Goal: Task Accomplishment & Management: Use online tool/utility

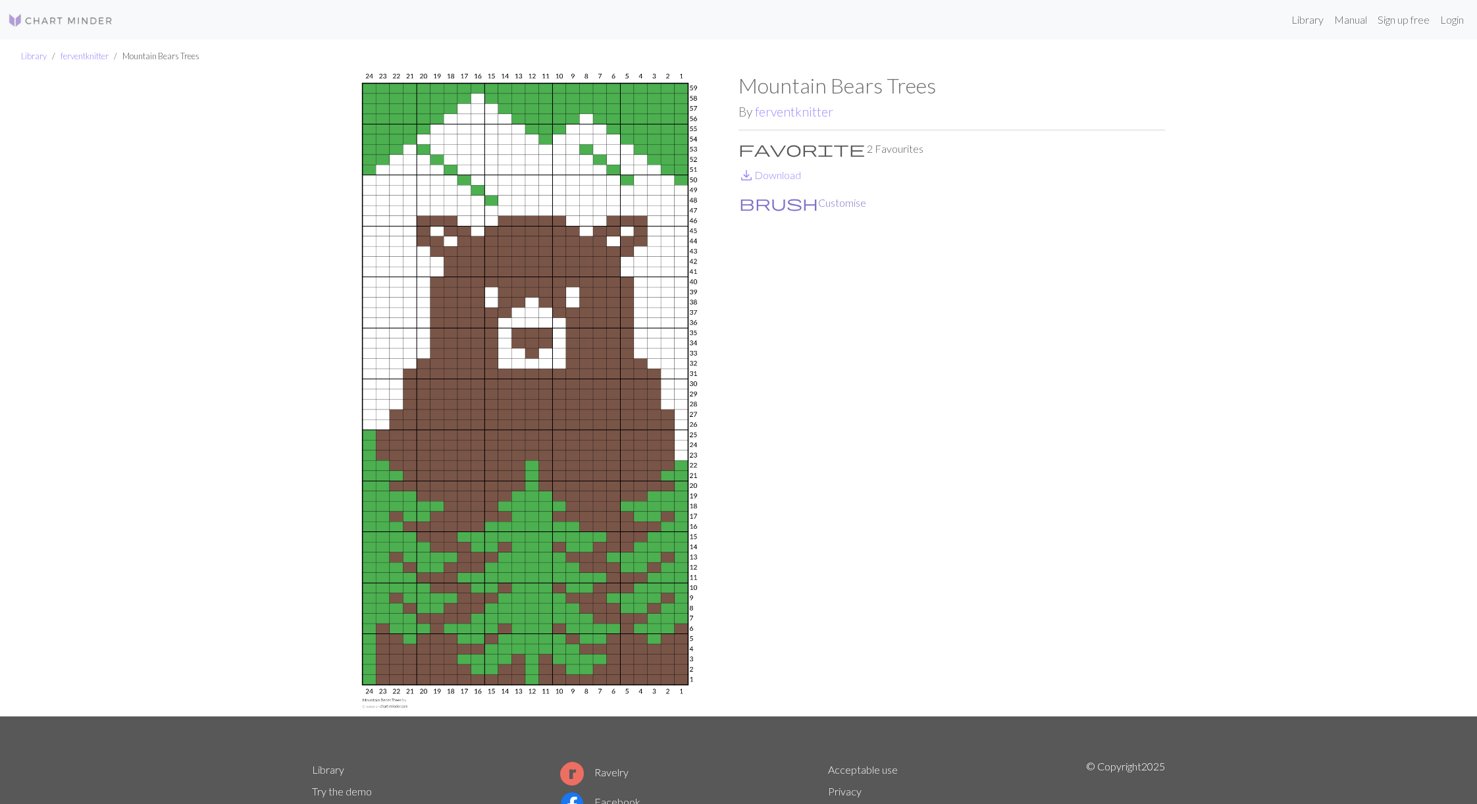
click at [777, 203] on button "brush Customise" at bounding box center [803, 202] width 128 height 17
click at [817, 113] on link "ferventknitter" at bounding box center [794, 111] width 78 height 15
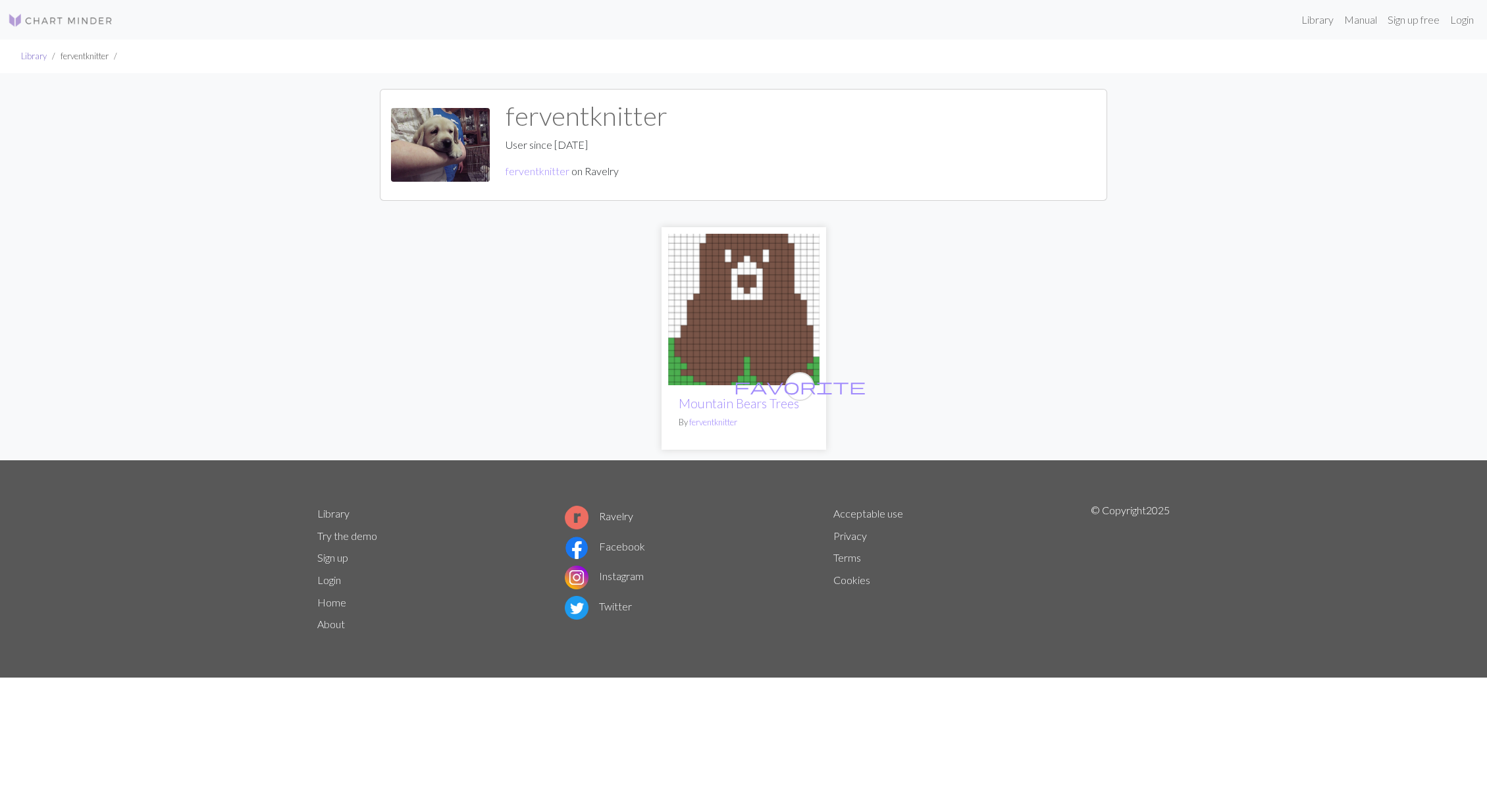
click at [30, 56] on link "Library" at bounding box center [34, 56] width 26 height 11
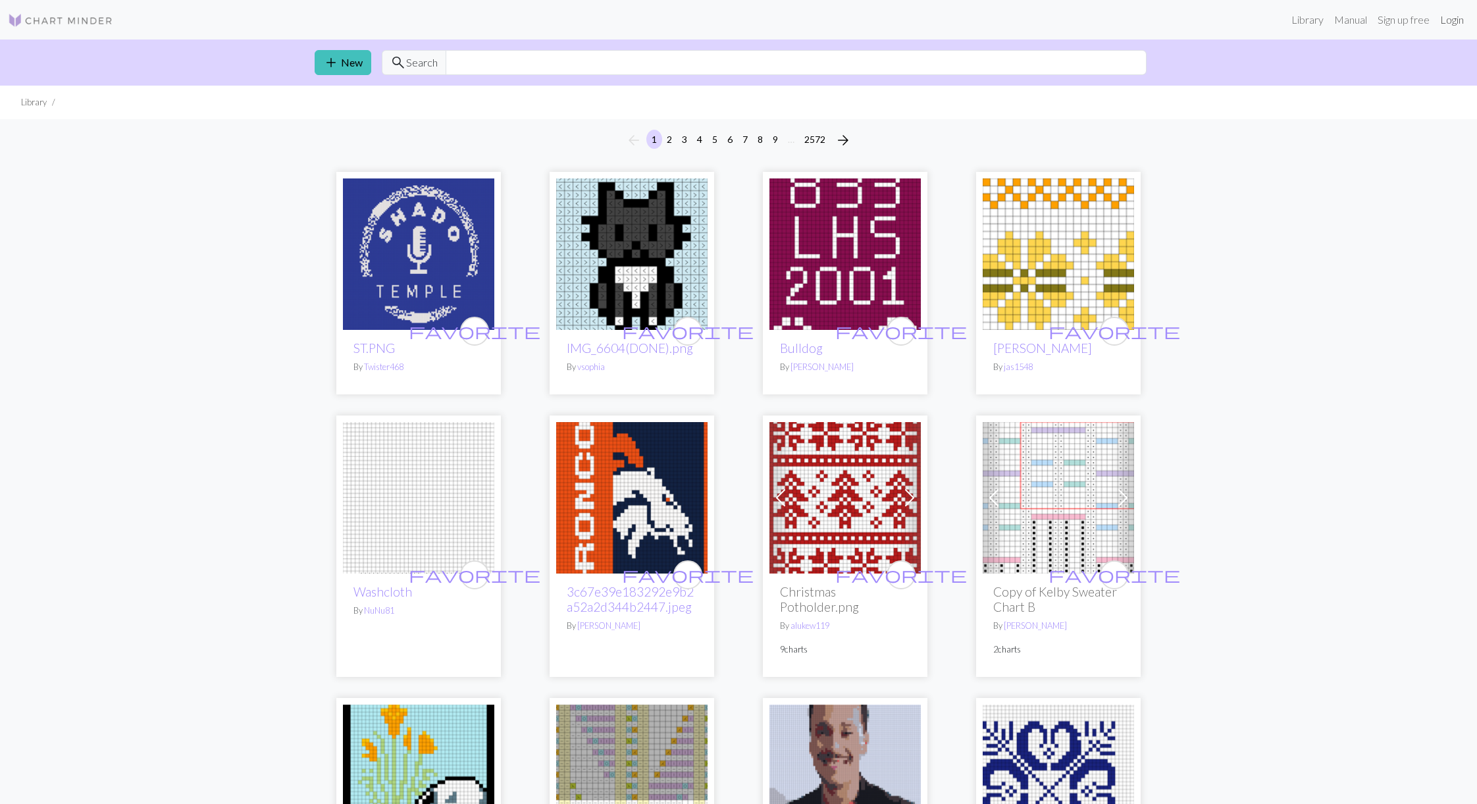
click at [1445, 22] on link "Login" at bounding box center [1452, 20] width 34 height 26
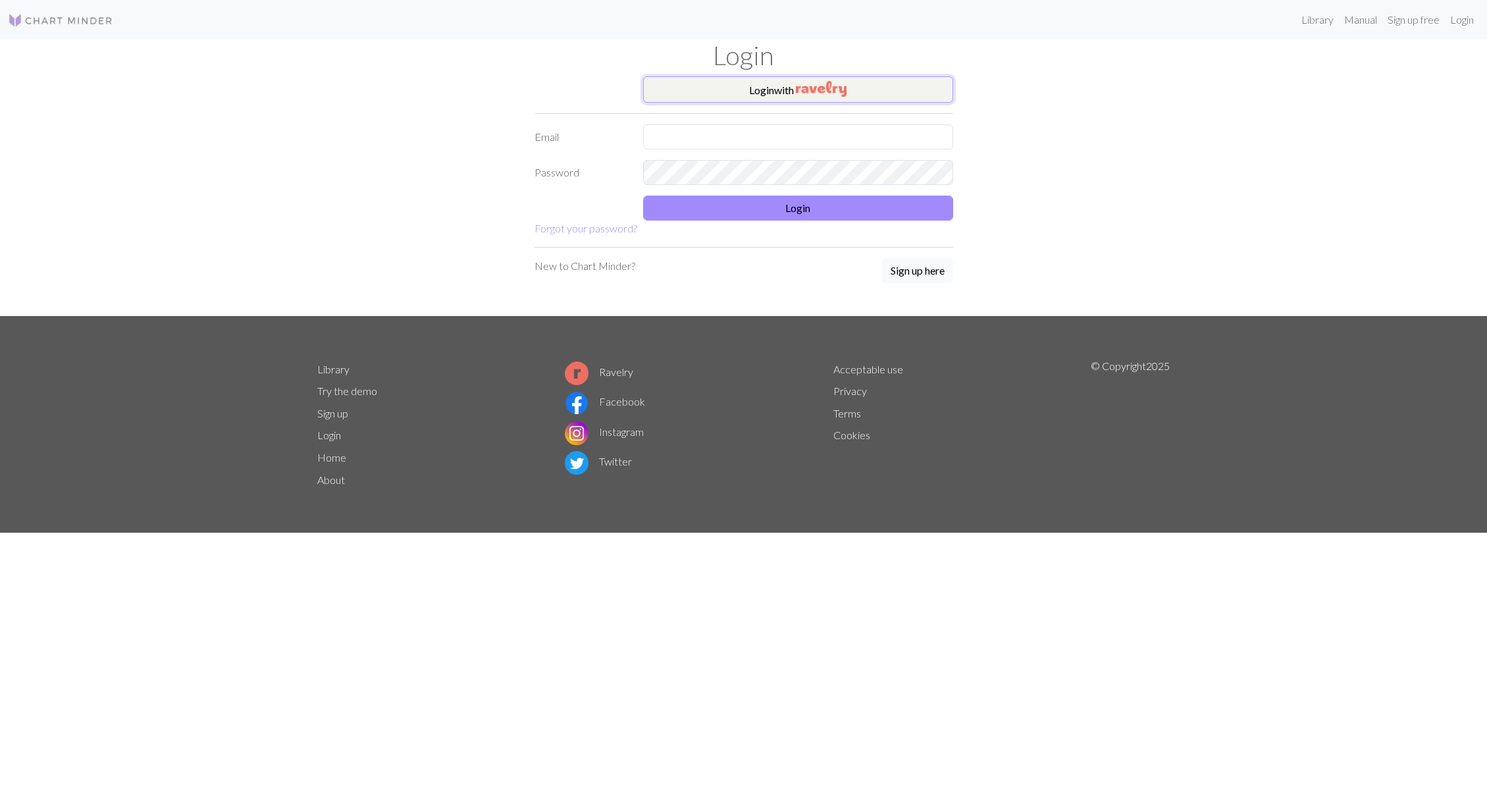
click at [804, 94] on img "button" at bounding box center [821, 89] width 51 height 16
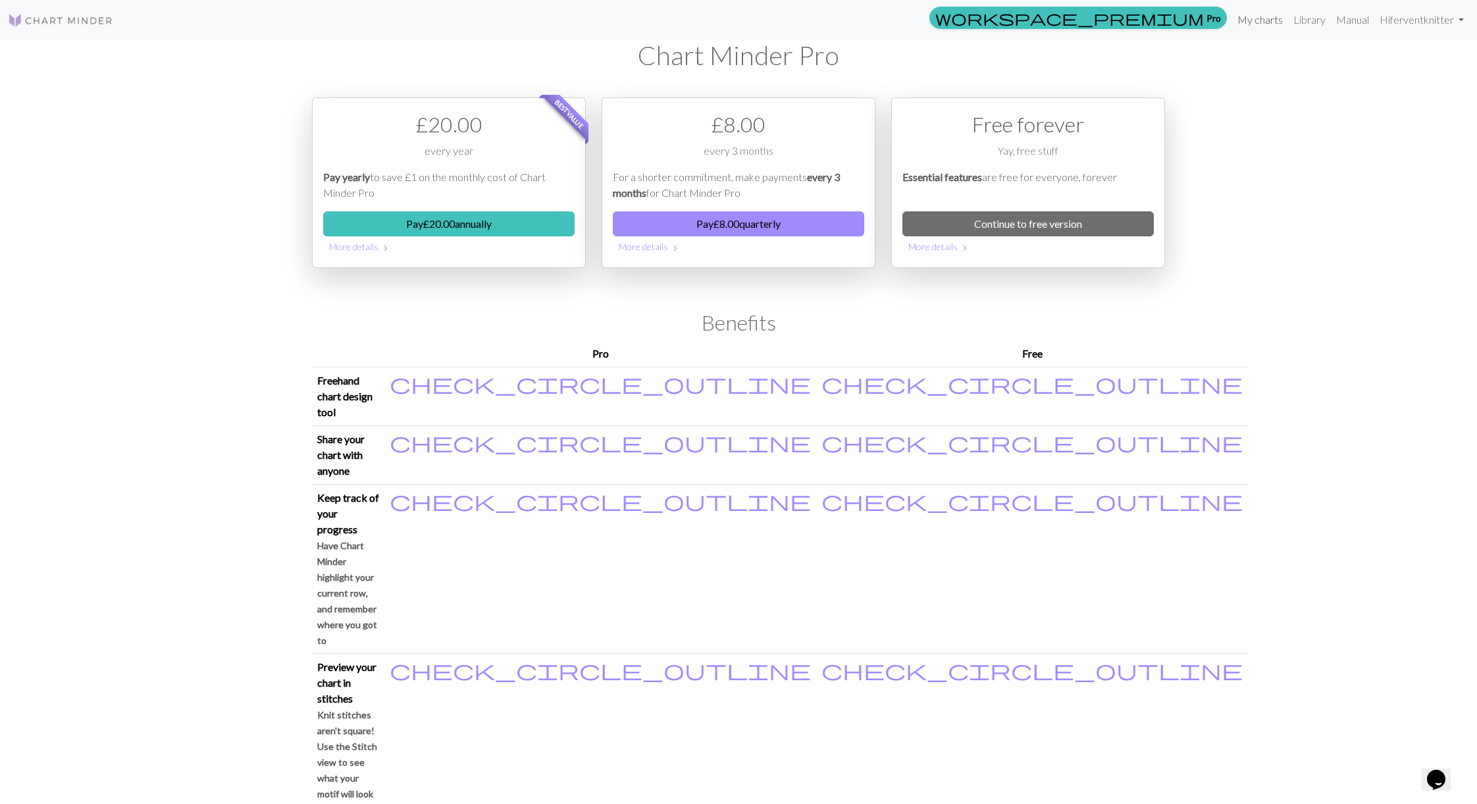
click at [1275, 24] on link "My charts" at bounding box center [1260, 20] width 56 height 26
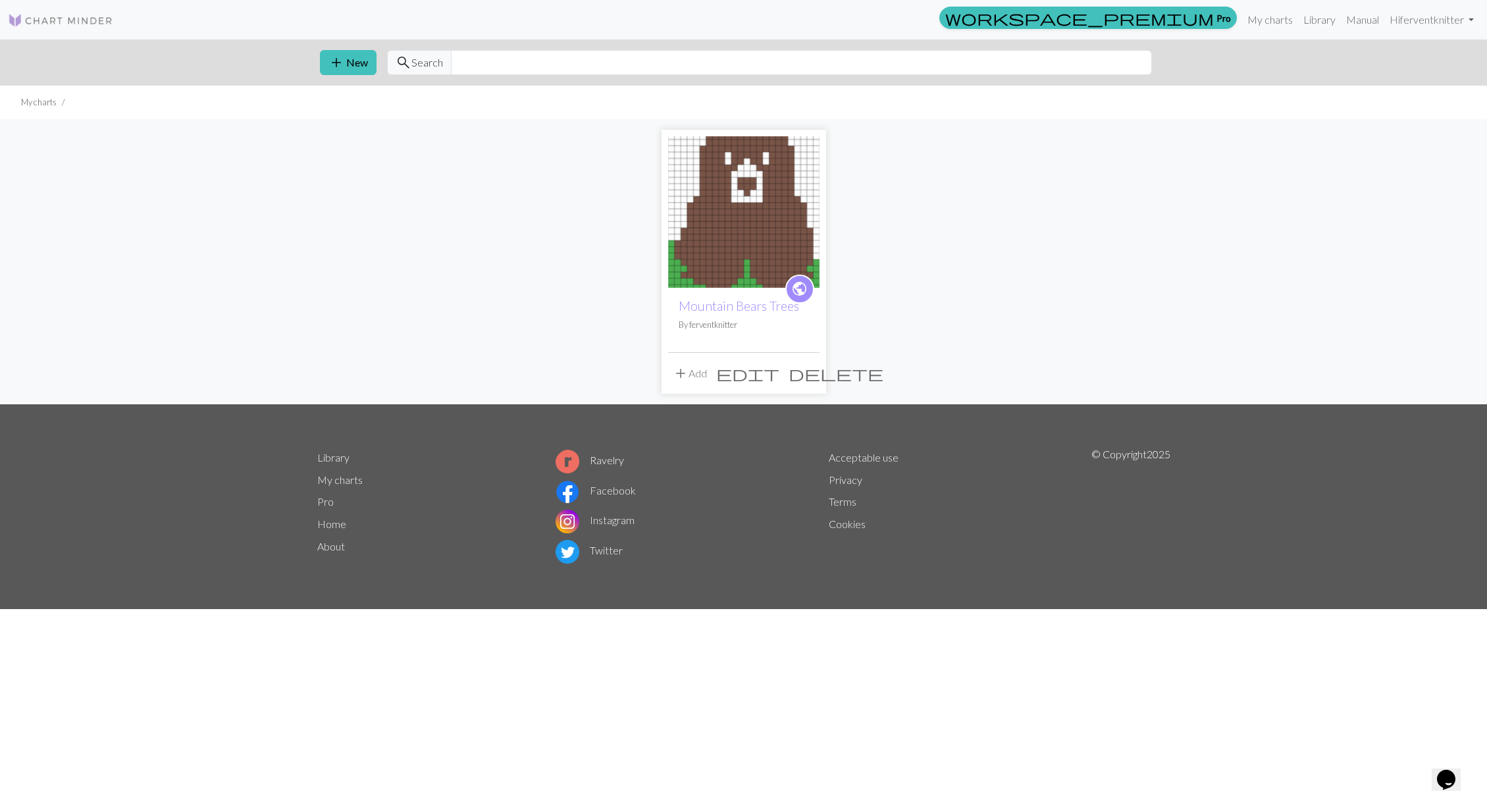
click at [779, 380] on span "edit" at bounding box center [747, 373] width 63 height 18
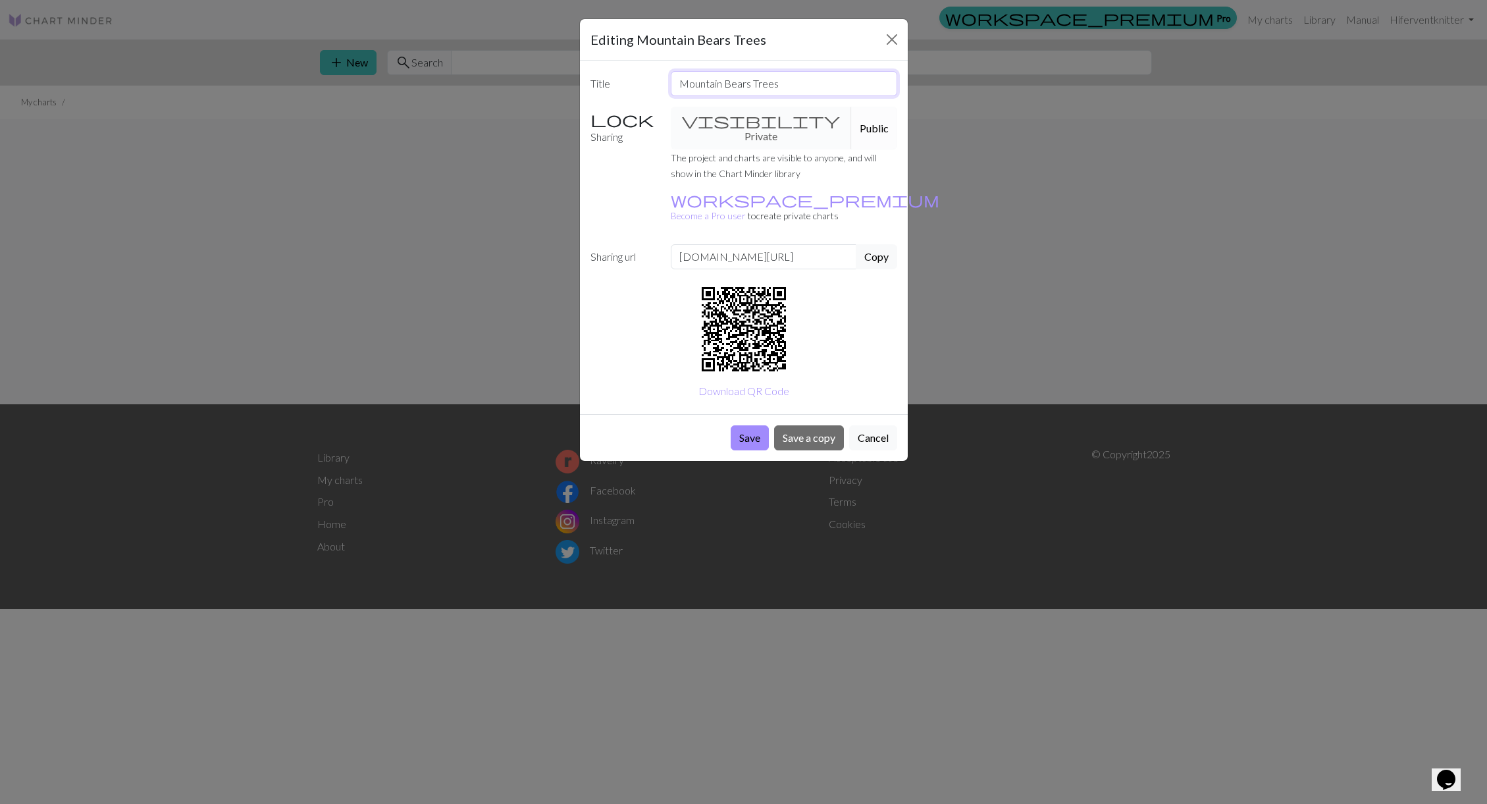
click at [810, 90] on input "Mountain Bears Trees" at bounding box center [784, 83] width 226 height 25
type input "Mountain Bears Trees - shorter"
click at [804, 425] on button "Save a copy" at bounding box center [809, 437] width 70 height 25
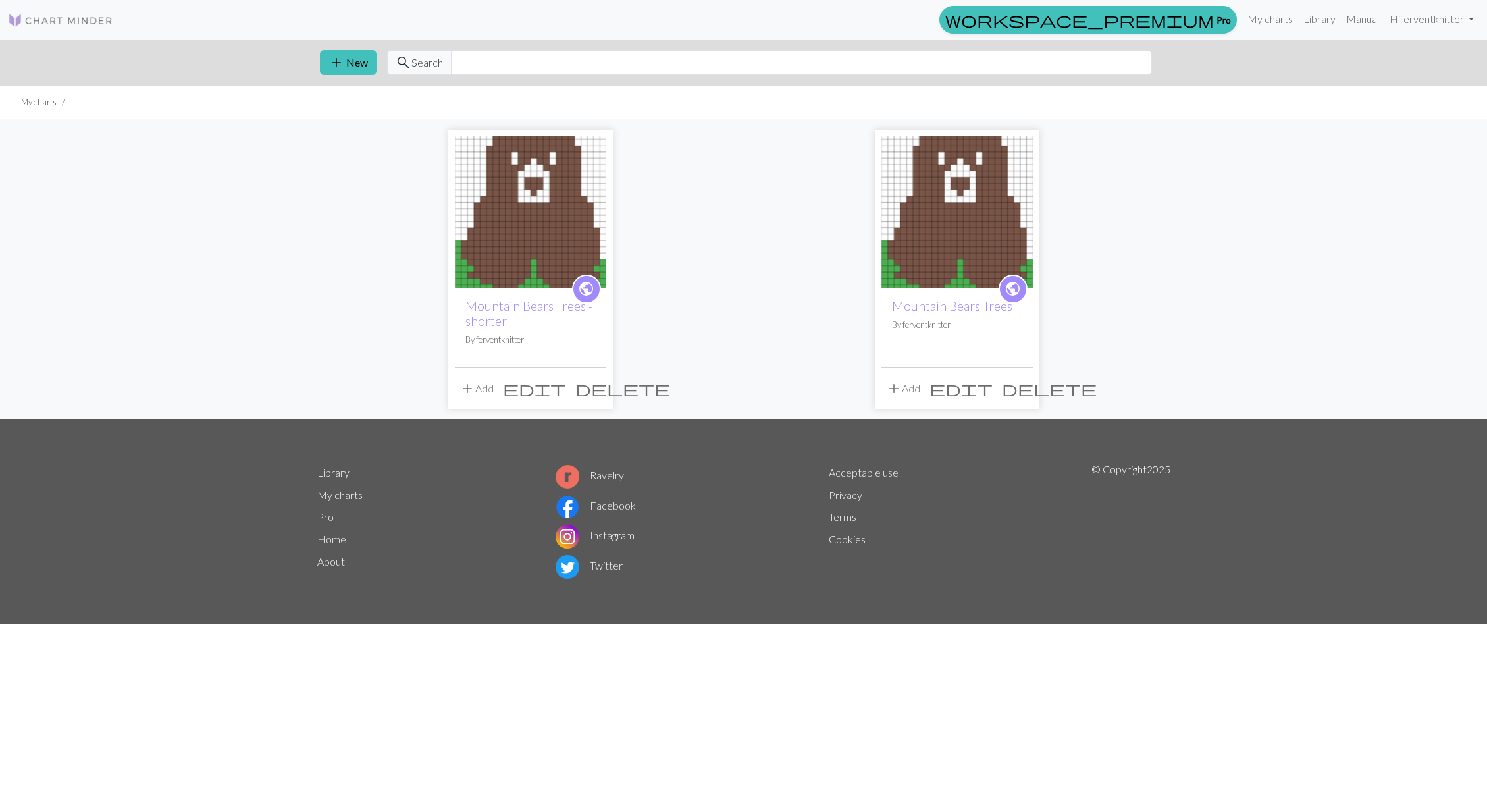
click at [566, 387] on span "edit" at bounding box center [534, 388] width 63 height 18
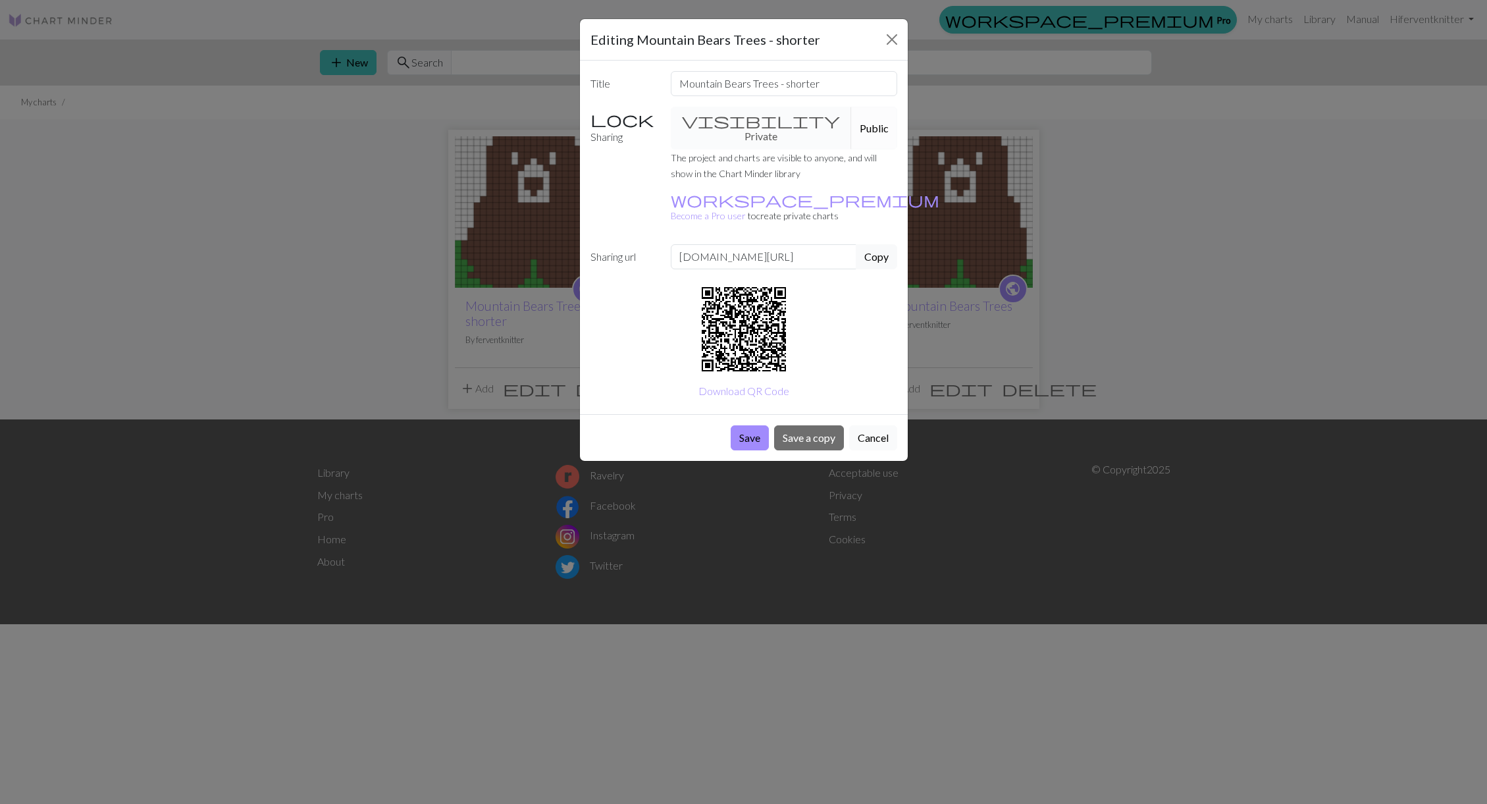
click at [870, 425] on button "Cancel" at bounding box center [873, 437] width 48 height 25
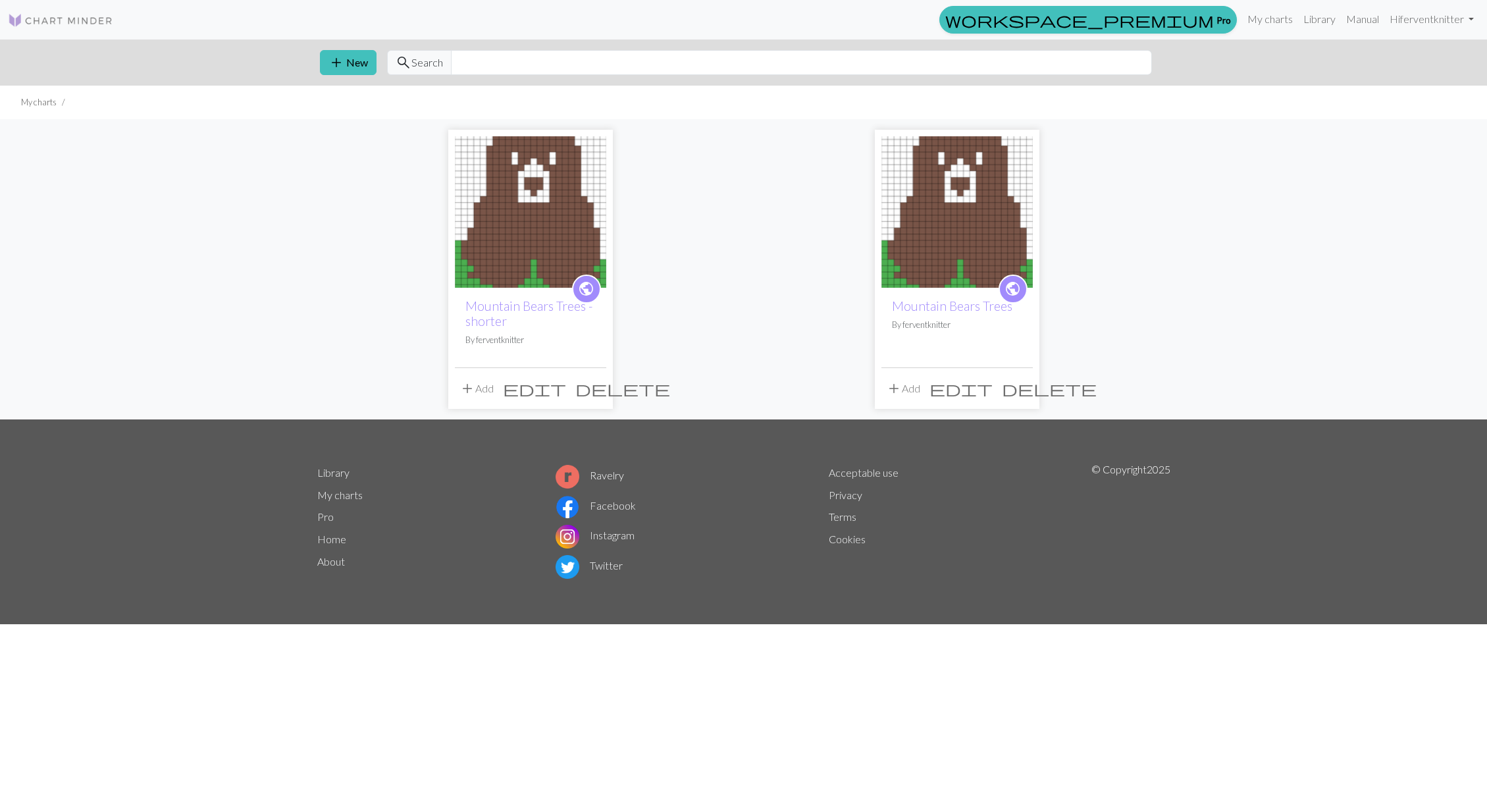
click at [539, 292] on div "public Mountain Bears Trees - shorter By ferventknitter" at bounding box center [530, 328] width 151 height 80
click at [536, 253] on img at bounding box center [530, 211] width 151 height 151
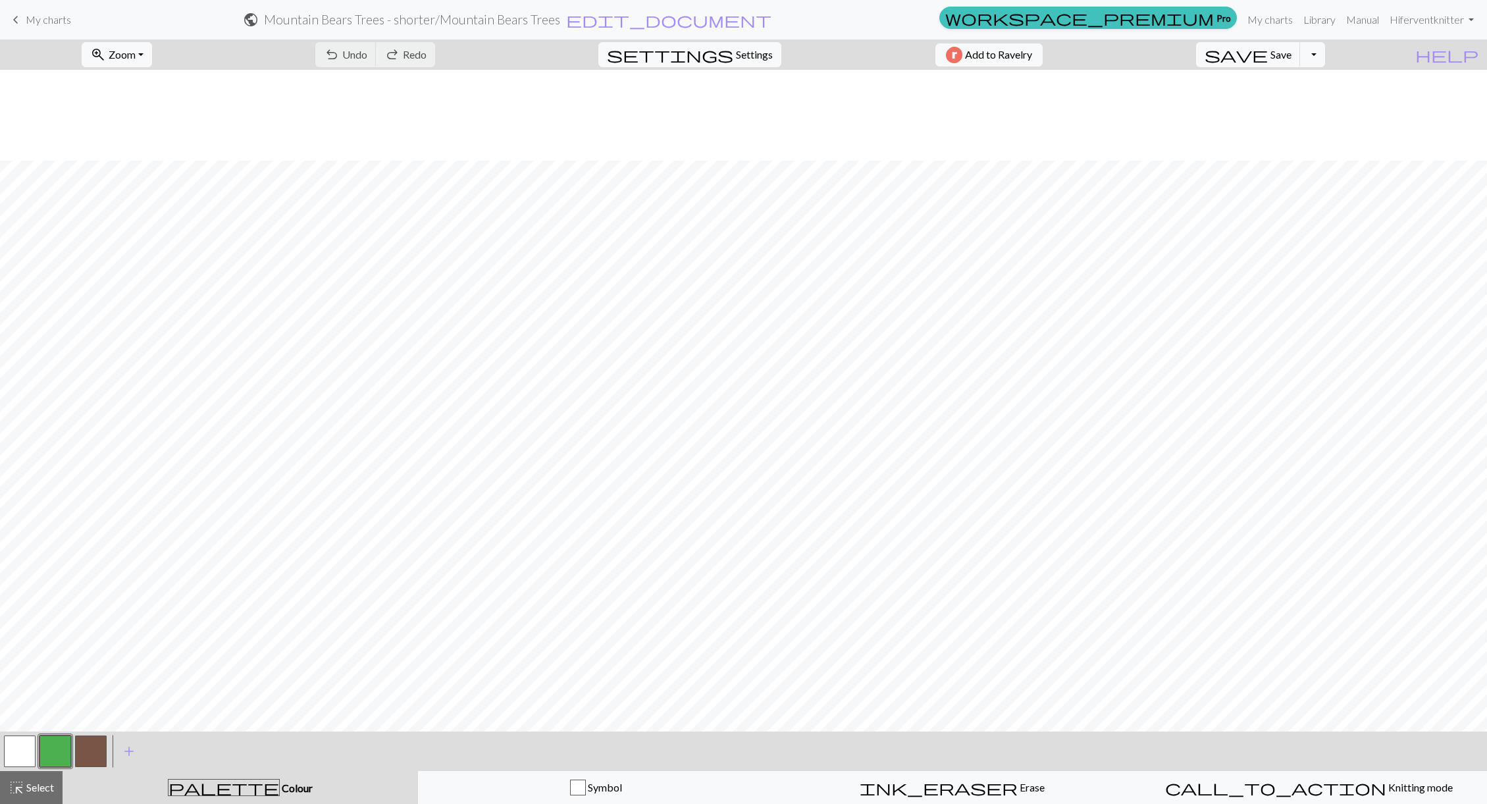
scroll to position [184, 0]
click at [80, 750] on button "button" at bounding box center [91, 751] width 32 height 32
click at [96, 748] on button "button" at bounding box center [91, 751] width 32 height 32
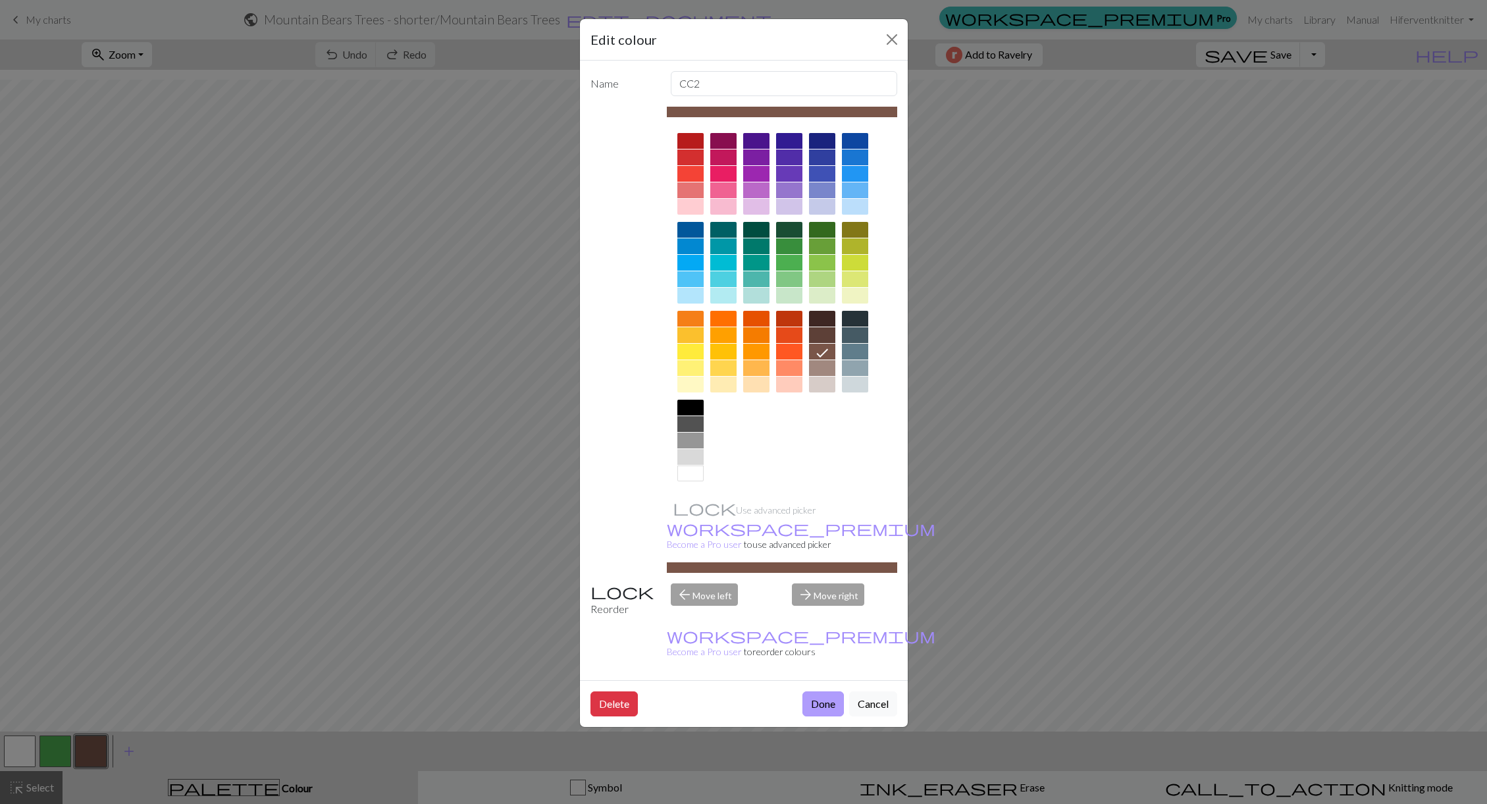
click at [808, 691] on button "Done" at bounding box center [822, 703] width 41 height 25
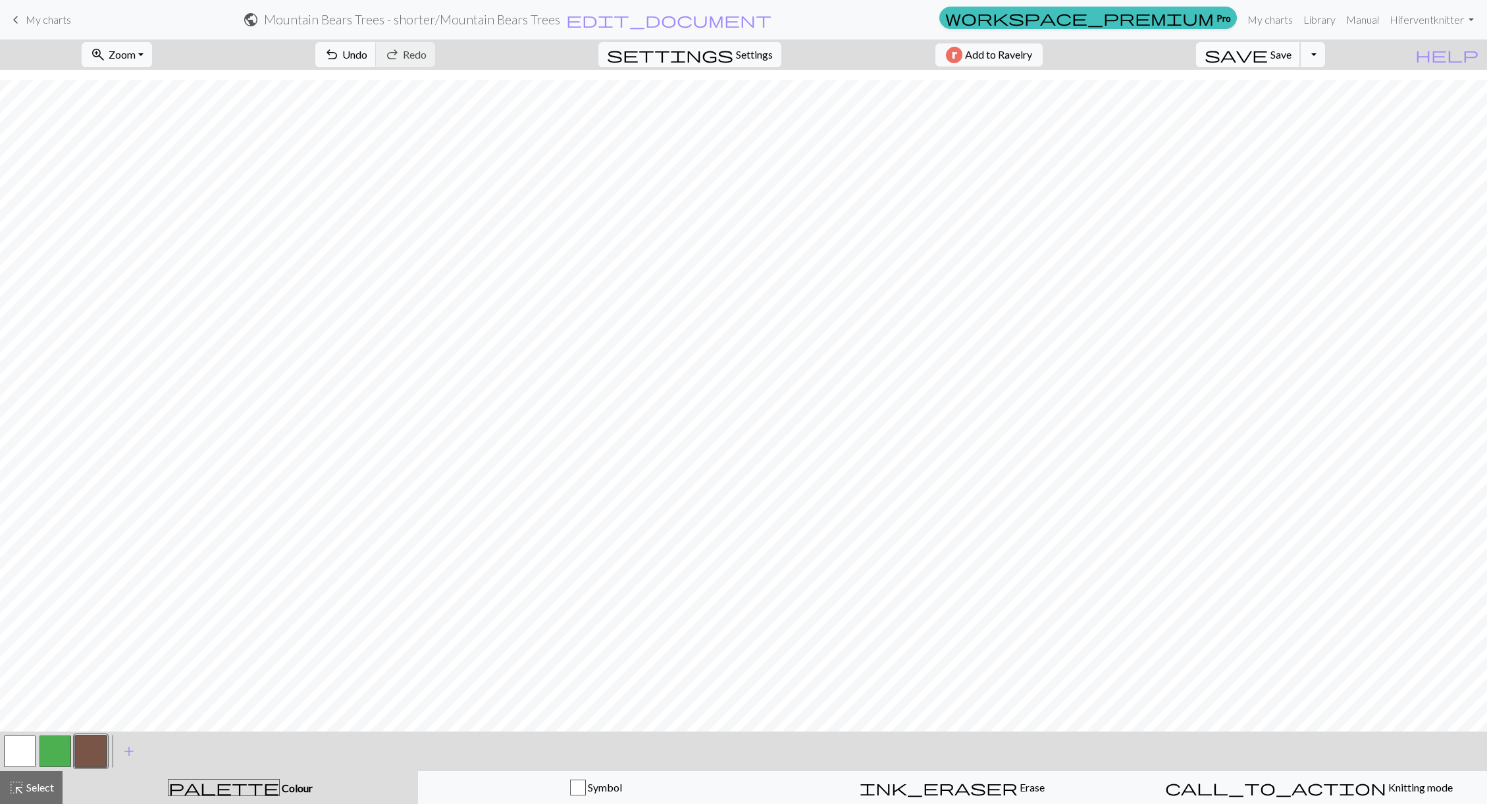
click at [1268, 60] on span "save" at bounding box center [1236, 54] width 63 height 18
click at [962, 57] on img "button" at bounding box center [954, 55] width 16 height 16
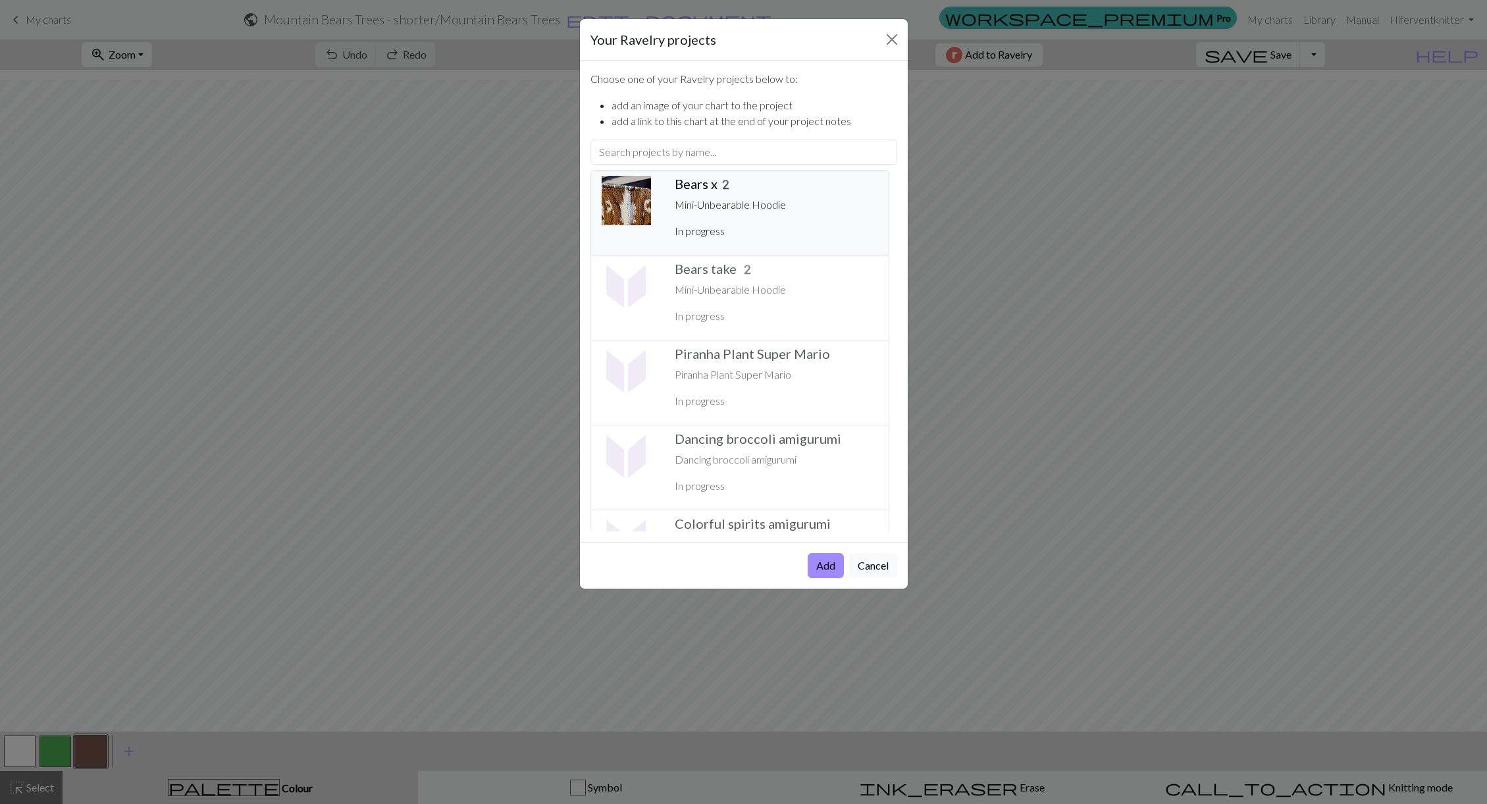
click at [707, 209] on p "Mini-Unbearable Hoodie" at bounding box center [776, 205] width 203 height 16
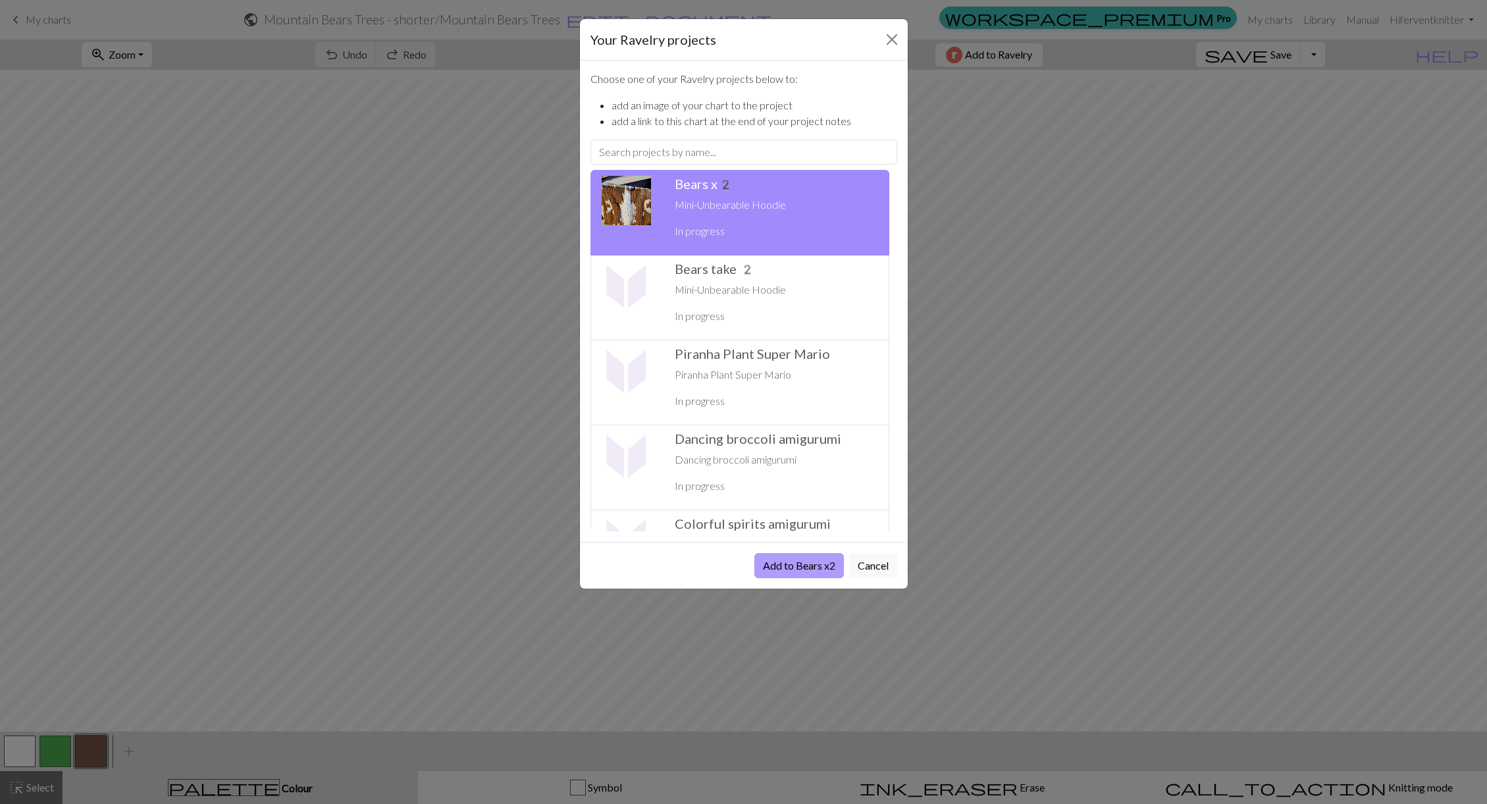
click at [815, 569] on button "Add to Bears x2" at bounding box center [799, 565] width 90 height 25
